Goal: Task Accomplishment & Management: Manage account settings

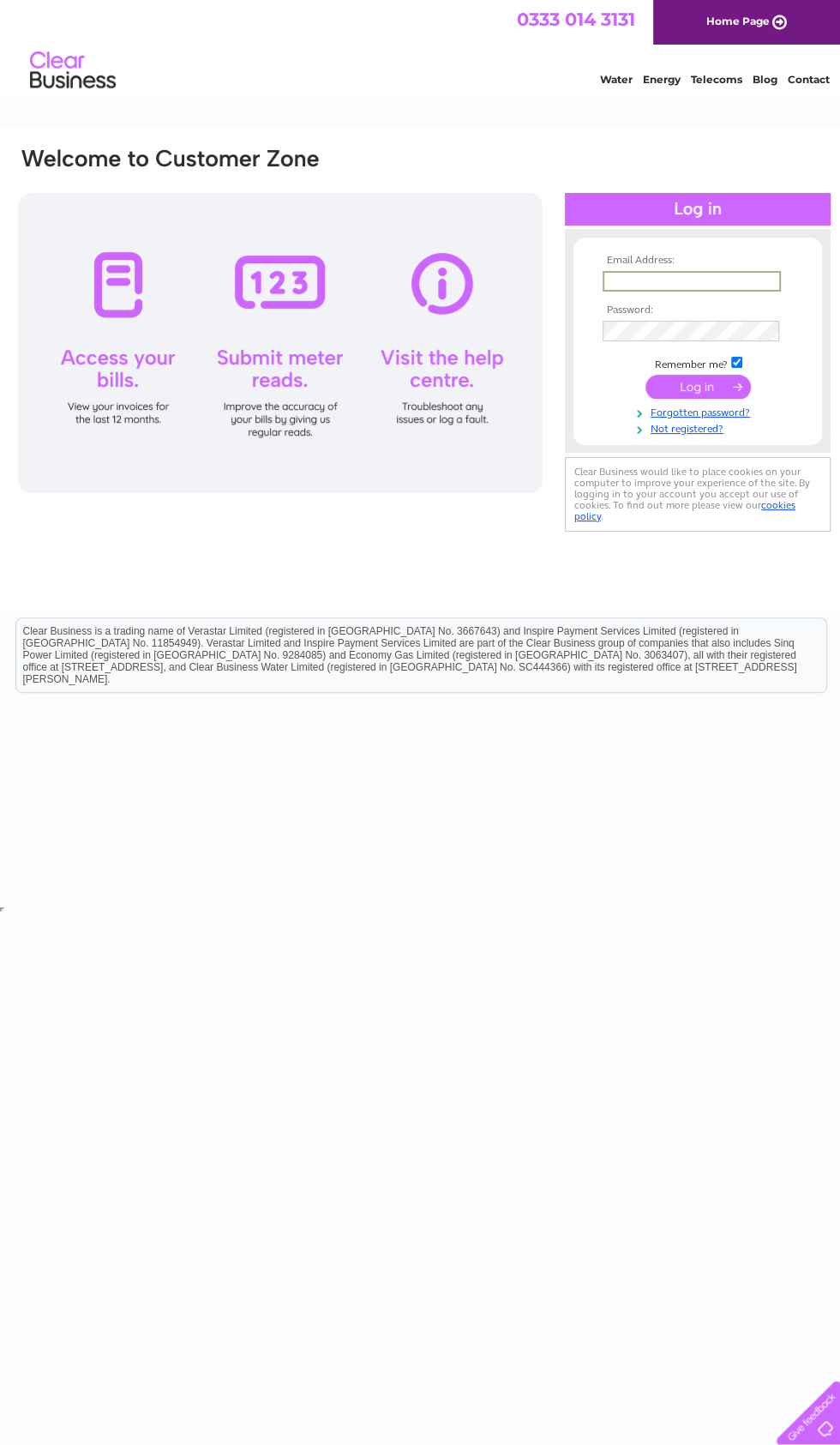
type input "gracefoodnottingham@gmail.com"
click at [698, 388] on input "submit" at bounding box center [698, 387] width 106 height 24
click at [709, 393] on input "submit" at bounding box center [698, 385] width 106 height 24
click at [672, 377] on input "submit" at bounding box center [698, 385] width 106 height 24
click at [696, 382] on input "submit" at bounding box center [698, 385] width 106 height 24
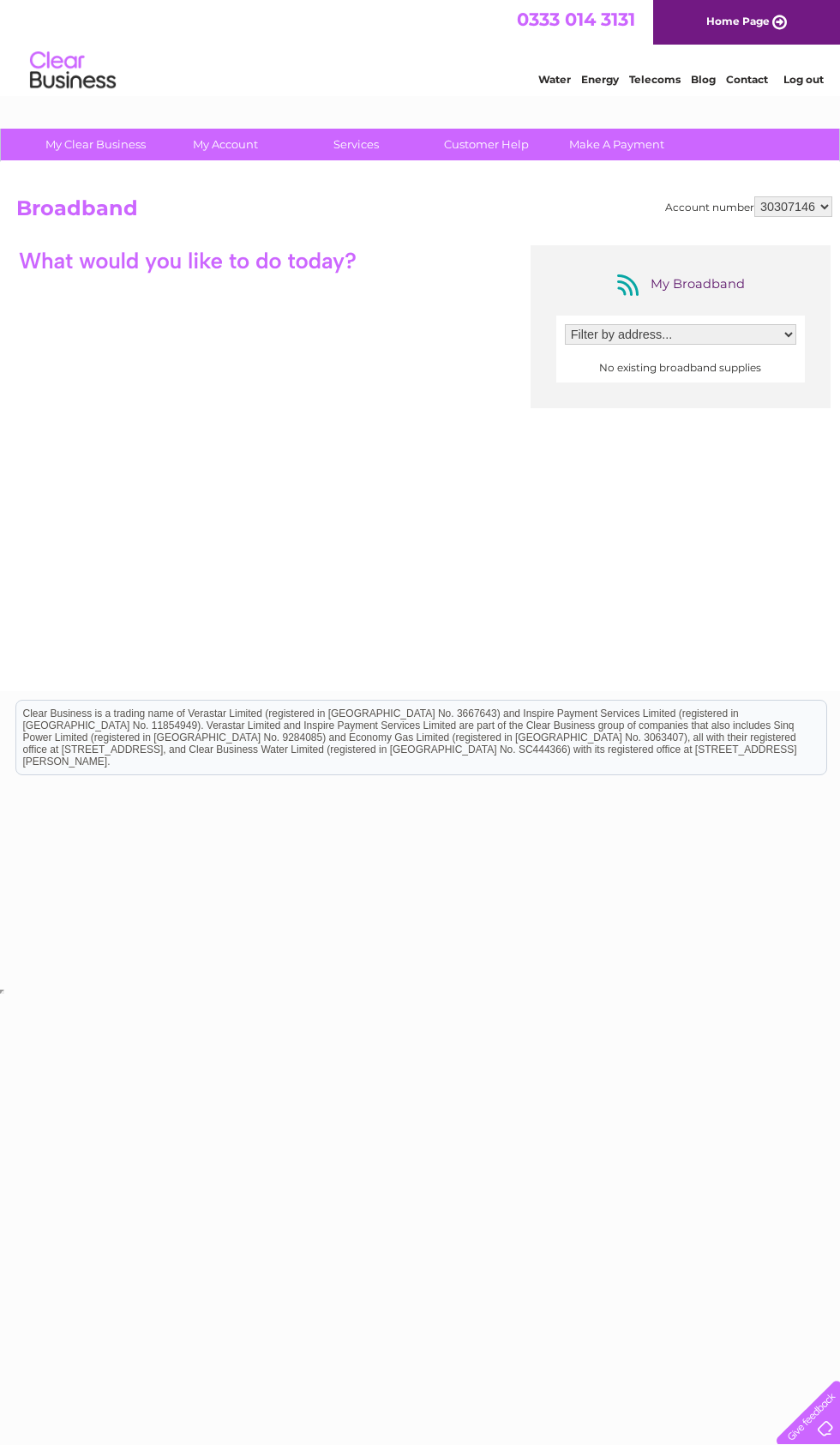
click at [226, 100] on html "0333 014 3131 Home Page Water Energy Telecoms Blog Contact Log out" at bounding box center [420, 49] width 840 height 100
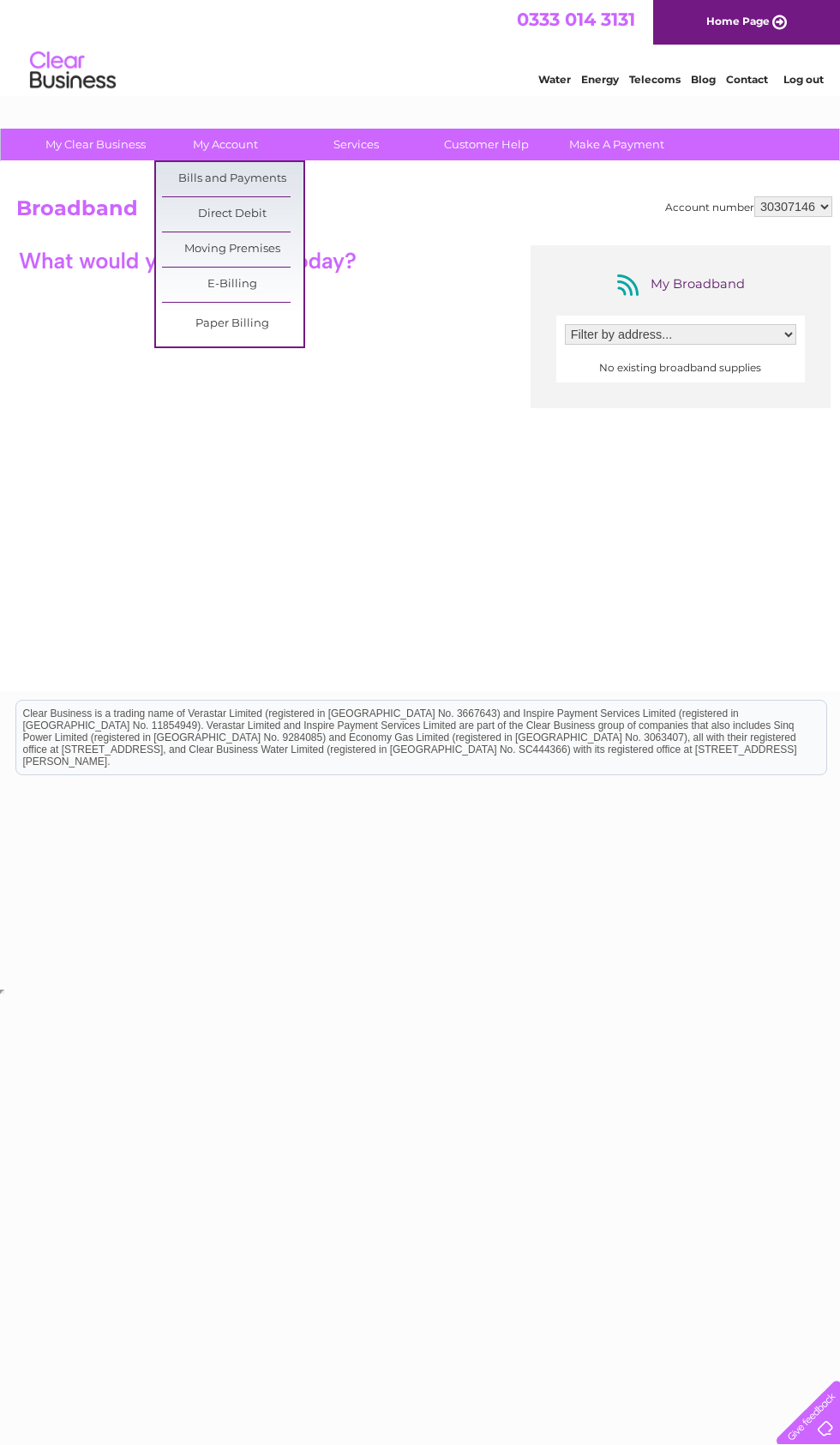
click at [216, 151] on link "My Account" at bounding box center [226, 144] width 141 height 32
click at [189, 156] on link "My Account" at bounding box center [226, 144] width 141 height 32
click at [187, 167] on link "Bills and Payments" at bounding box center [233, 179] width 141 height 35
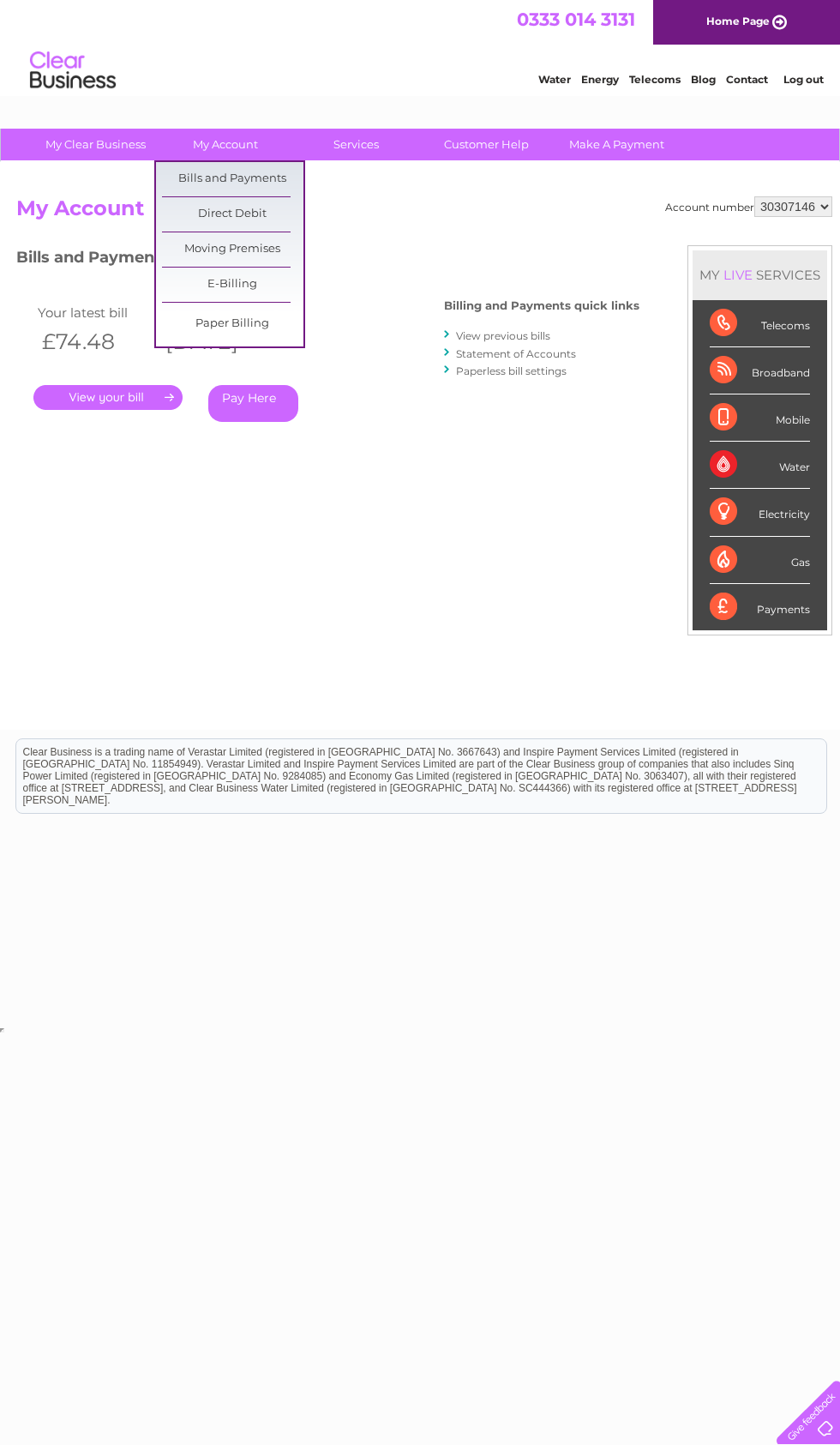
click at [278, 176] on link "Bills and Payments" at bounding box center [233, 179] width 141 height 35
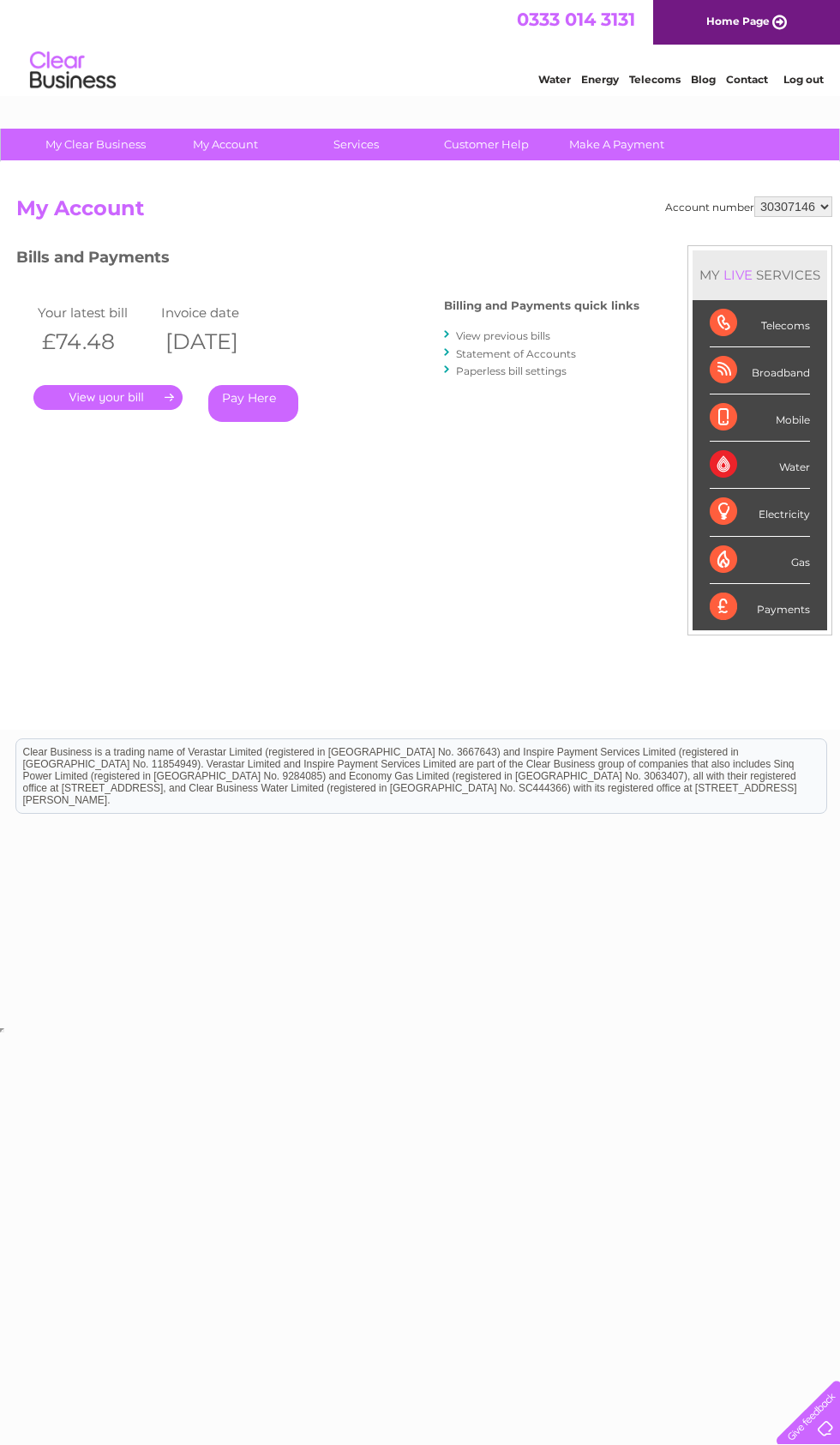
click at [153, 403] on link "." at bounding box center [108, 397] width 149 height 25
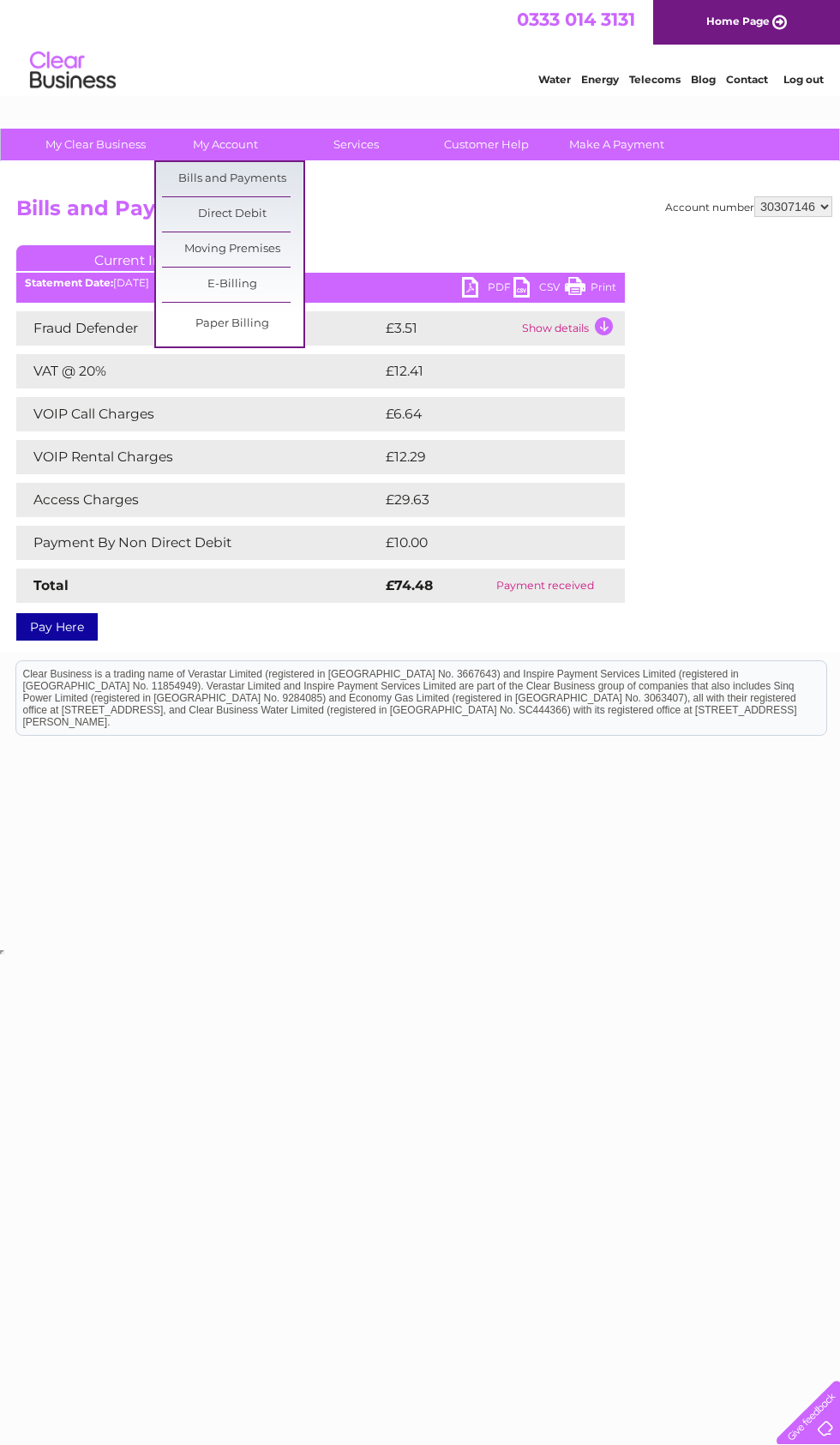
click at [273, 210] on link "Direct Debit" at bounding box center [233, 214] width 141 height 35
click at [250, 221] on link "Direct Debit" at bounding box center [233, 214] width 141 height 35
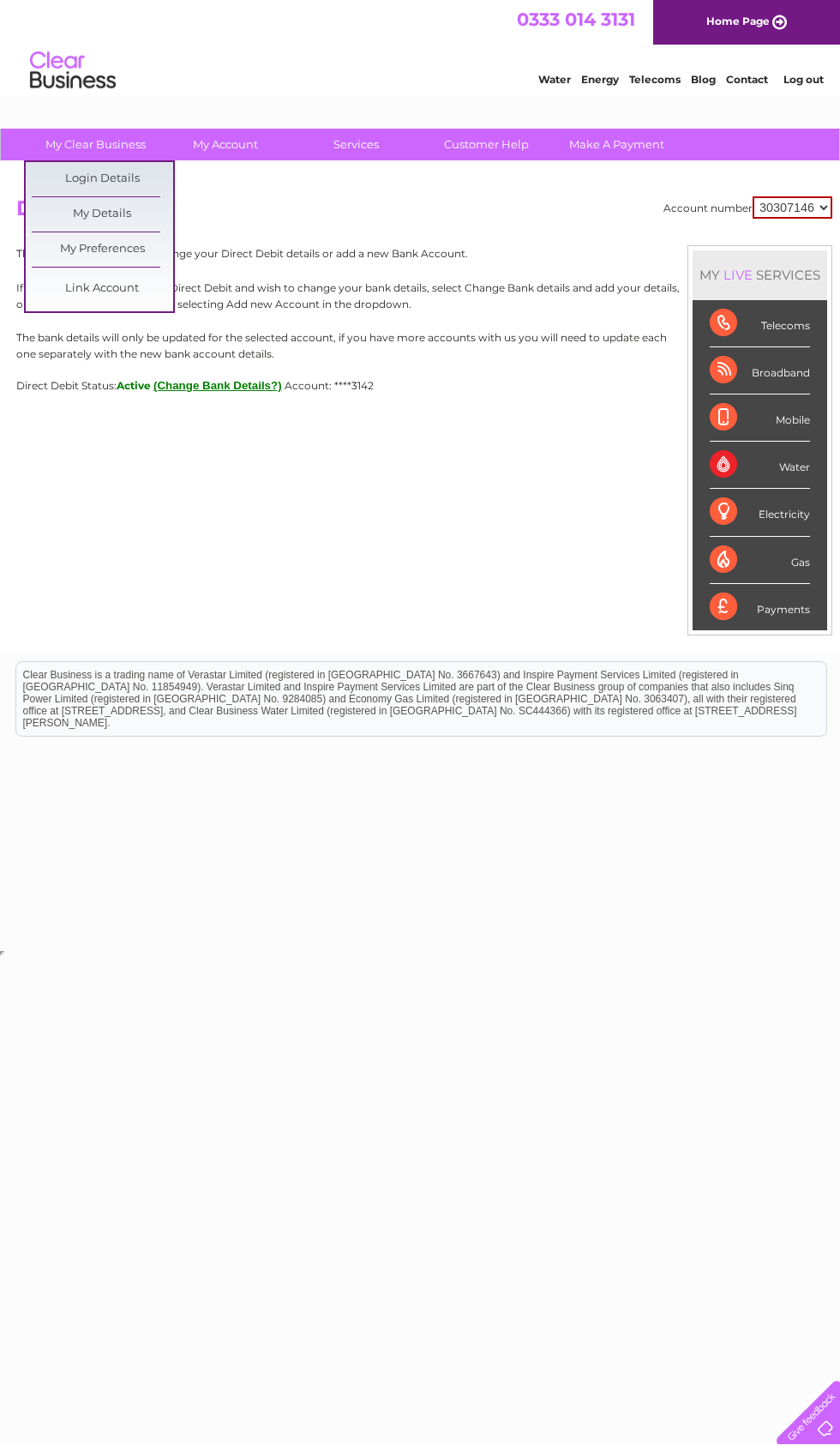
click at [239, 762] on html "Clear Business is a trading name of Verastar Limited (registered in [GEOGRAPHIC…" at bounding box center [420, 707] width 840 height 110
